Goal: Transaction & Acquisition: Purchase product/service

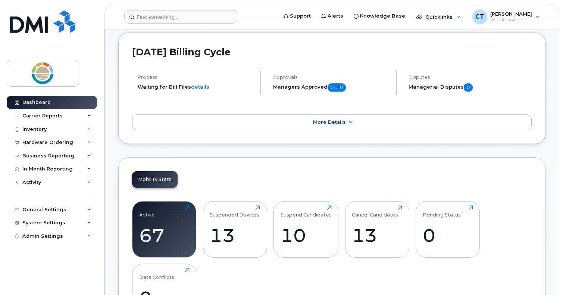
scroll to position [75, 0]
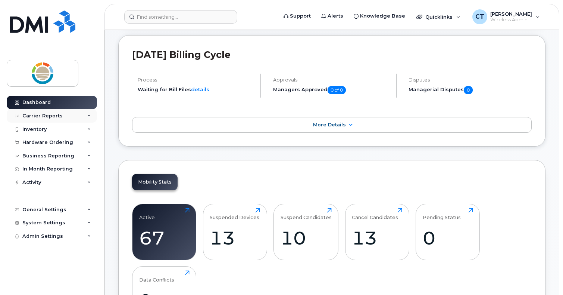
click at [48, 118] on div "Carrier Reports" at bounding box center [42, 116] width 40 height 6
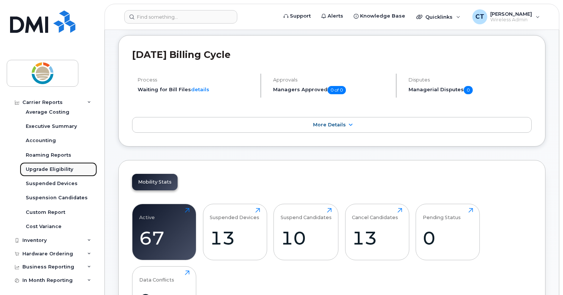
click at [39, 166] on div "Upgrade Eligibility" at bounding box center [49, 169] width 47 height 7
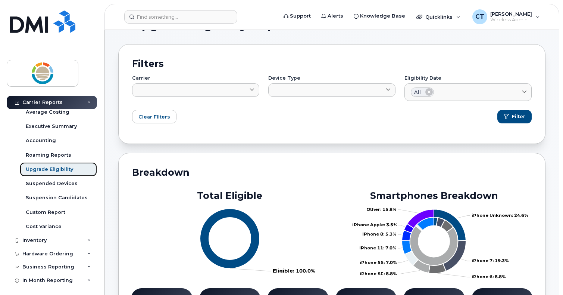
scroll to position [37, 0]
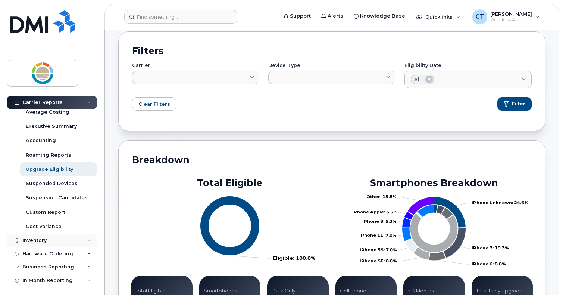
click at [86, 237] on div "Inventory" at bounding box center [52, 239] width 90 height 13
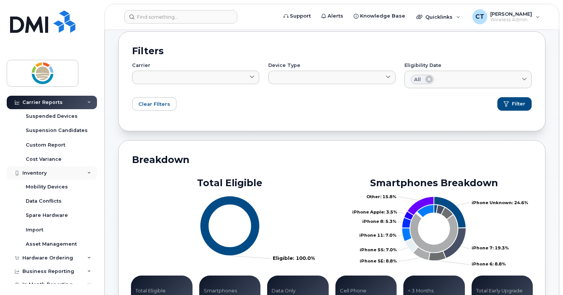
scroll to position [149, 0]
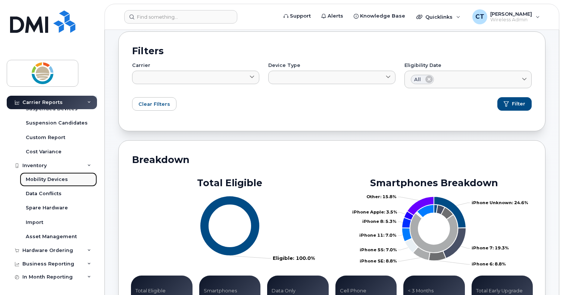
click at [61, 177] on div "Mobility Devices" at bounding box center [47, 179] width 42 height 7
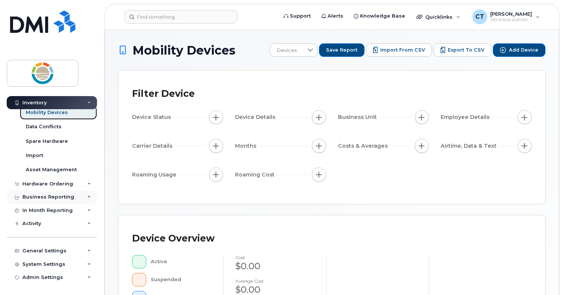
scroll to position [10, 0]
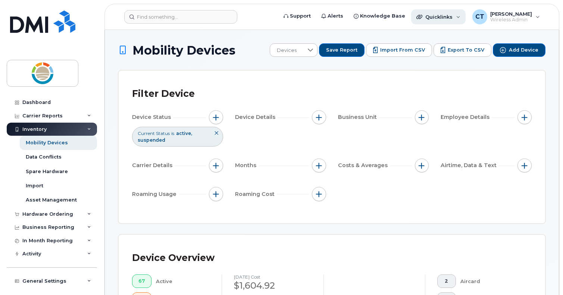
click at [458, 15] on div "Quicklinks" at bounding box center [438, 16] width 55 height 15
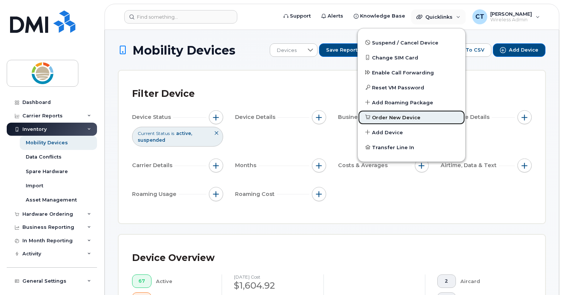
click at [410, 115] on span "Order New Device" at bounding box center [396, 117] width 49 height 7
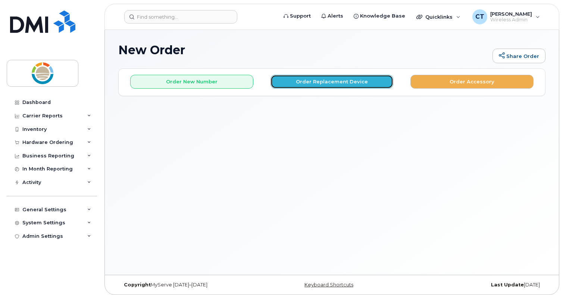
click at [313, 82] on button "Order Replacement Device" at bounding box center [332, 82] width 123 height 14
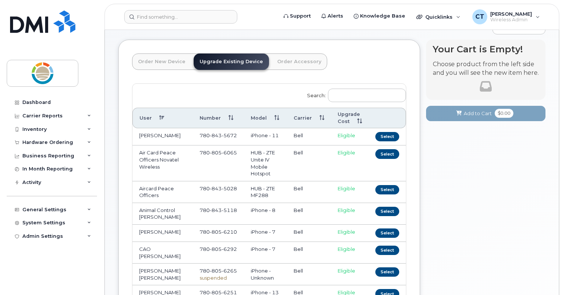
scroll to position [37, 0]
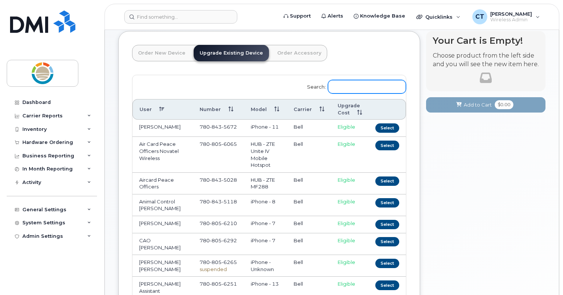
click at [351, 88] on input "Search:" at bounding box center [367, 86] width 78 height 13
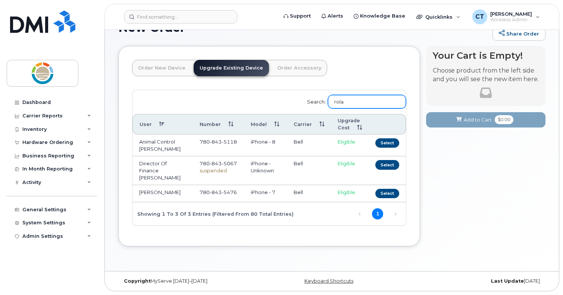
scroll to position [4, 0]
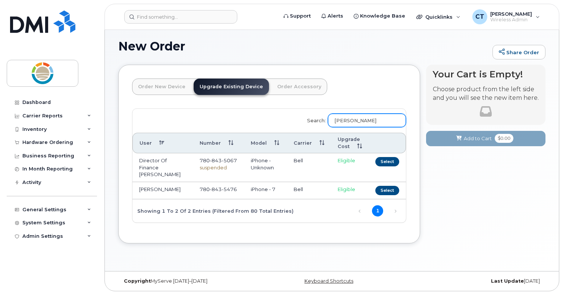
type input "[PERSON_NAME]"
click at [174, 167] on td "Director Of Finance [PERSON_NAME]" at bounding box center [163, 167] width 60 height 29
click at [193, 166] on td "Director Of Finance [PERSON_NAME]" at bounding box center [163, 167] width 60 height 29
click at [184, 166] on td "Director Of Finance [PERSON_NAME]" at bounding box center [163, 167] width 60 height 29
click at [387, 162] on button "Select" at bounding box center [388, 161] width 24 height 9
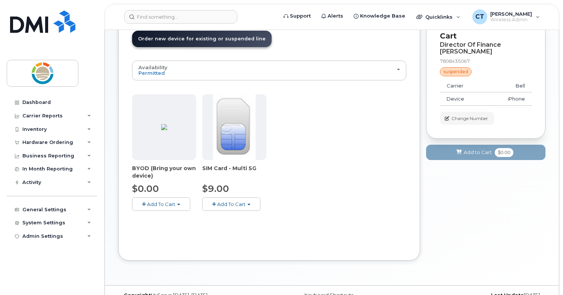
scroll to position [66, 0]
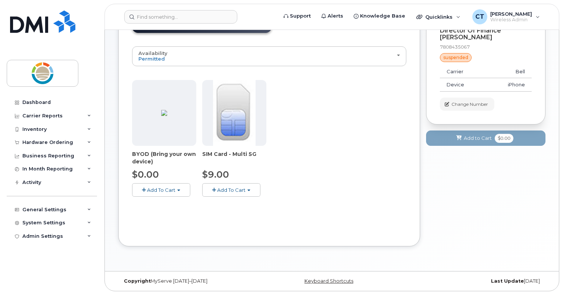
click at [180, 193] on button "Add To Cart" at bounding box center [161, 189] width 58 height 13
click at [181, 201] on span "Model is available" at bounding box center [168, 204] width 43 height 6
click at [166, 193] on button "Add To Cart" at bounding box center [161, 189] width 58 height 13
click at [381, 208] on div "Use Suspended Line Director Of Finance Roland Schmidt 7808435067 No No change Y…" at bounding box center [269, 139] width 274 height 186
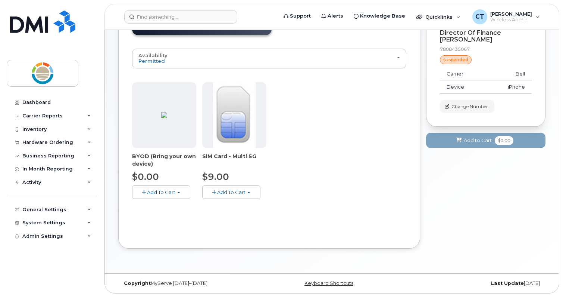
scroll to position [0, 0]
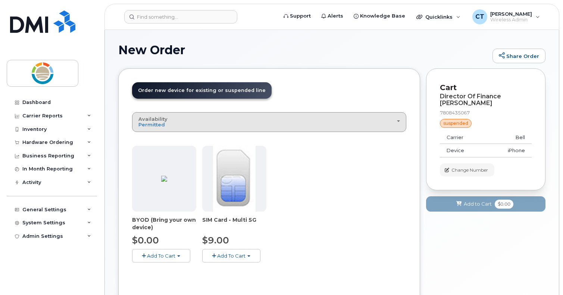
click at [402, 124] on button "Availability Permitted All" at bounding box center [269, 121] width 274 height 19
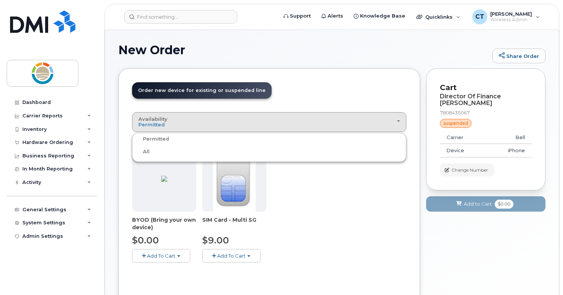
click at [145, 153] on label "All" at bounding box center [142, 151] width 16 height 9
click at [0, 0] on input "All" at bounding box center [0, 0] width 0 height 0
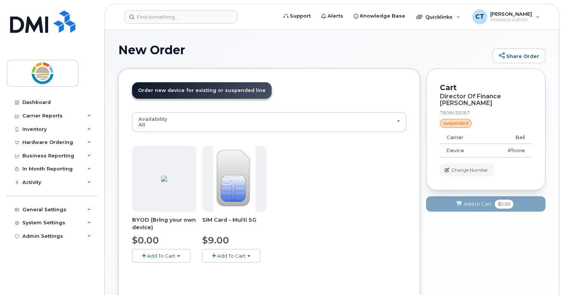
click at [179, 194] on div at bounding box center [164, 179] width 64 height 66
click at [166, 255] on span "Add To Cart" at bounding box center [161, 255] width 28 height 6
click at [167, 267] on span "Model is available" at bounding box center [168, 269] width 43 height 6
click at [165, 258] on button "Add To Cart" at bounding box center [161, 255] width 58 height 13
click at [164, 280] on link "$0.00 - Outright purchase" at bounding box center [173, 278] width 78 height 9
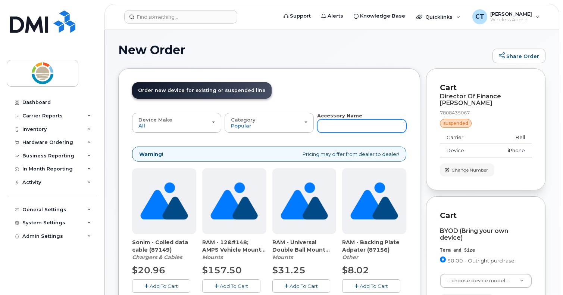
click at [352, 122] on input "text" at bounding box center [361, 125] width 89 height 13
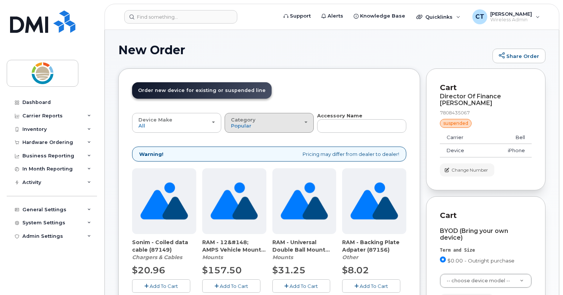
click at [302, 127] on div "Category Popular" at bounding box center [269, 123] width 77 height 12
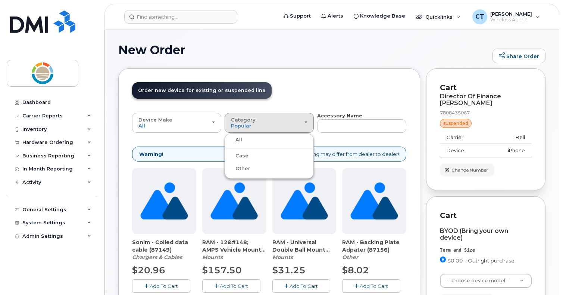
click at [282, 144] on ul "All Case Other" at bounding box center [269, 155] width 89 height 45
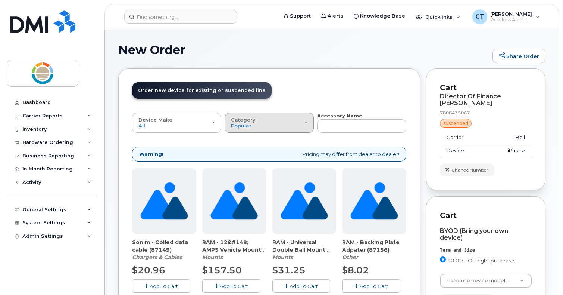
click at [288, 125] on div "Category Popular" at bounding box center [269, 123] width 77 height 12
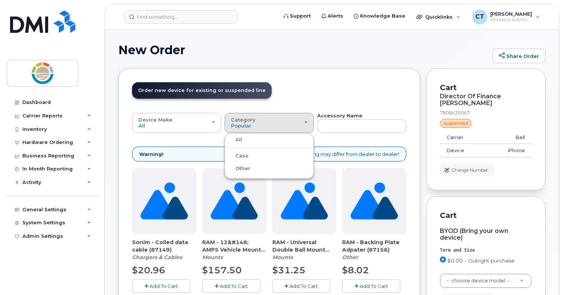
click at [240, 139] on label "All" at bounding box center [235, 139] width 16 height 9
click at [0, 0] on input "All" at bounding box center [0, 0] width 0 height 0
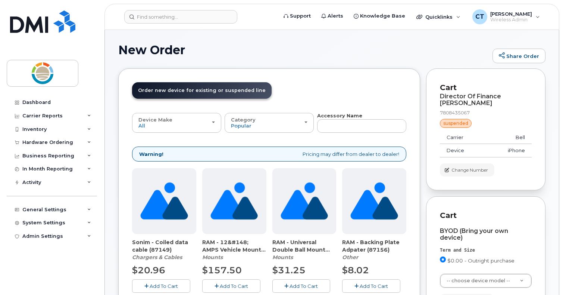
click at [357, 118] on strong "Accessory Name" at bounding box center [339, 115] width 45 height 6
click at [354, 126] on input "text" at bounding box center [361, 125] width 89 height 13
type input "android"
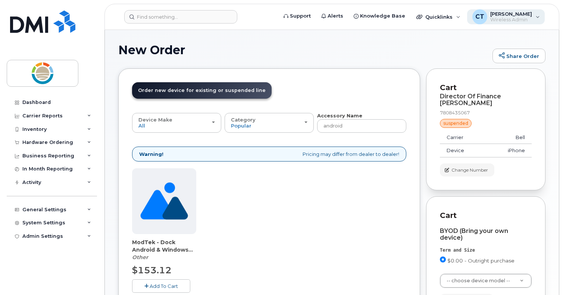
click at [531, 14] on span "[PERSON_NAME]" at bounding box center [512, 14] width 42 height 6
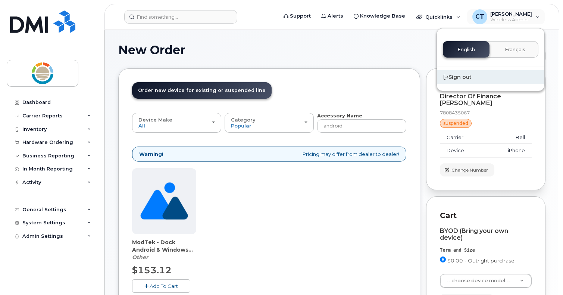
click at [467, 74] on div "Sign out" at bounding box center [491, 77] width 108 height 14
